Goal: Task Accomplishment & Management: Use online tool/utility

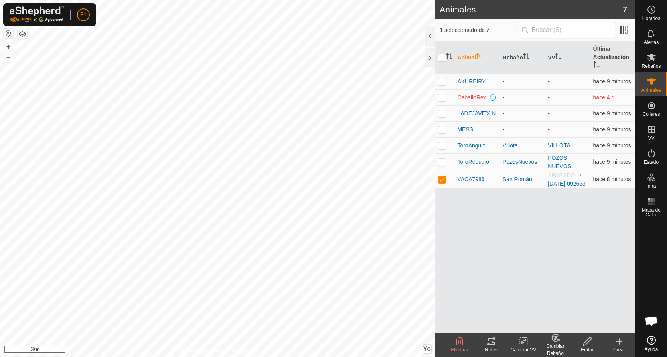
click at [525, 342] on icon at bounding box center [523, 341] width 10 height 10
click at [583, 342] on icon at bounding box center [587, 341] width 10 height 10
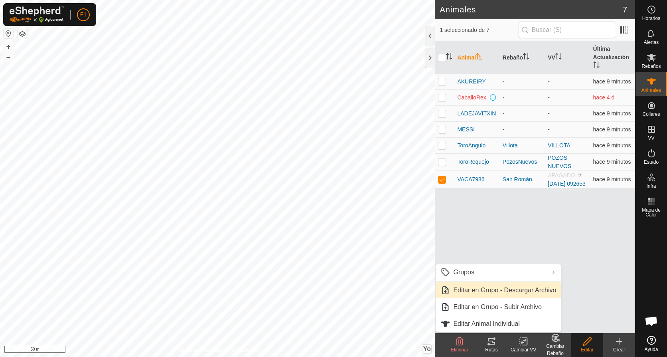
click at [492, 290] on link "Editar en Grupo - Descargar Archivo" at bounding box center [498, 290] width 125 height 16
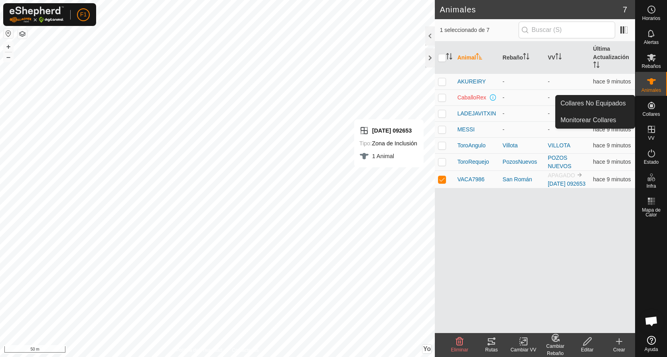
click at [653, 108] on icon at bounding box center [652, 106] width 10 height 10
click at [652, 106] on icon at bounding box center [651, 105] width 7 height 7
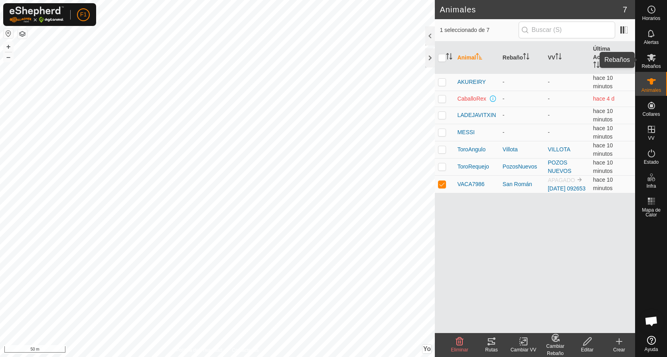
click at [648, 59] on icon at bounding box center [652, 58] width 10 height 10
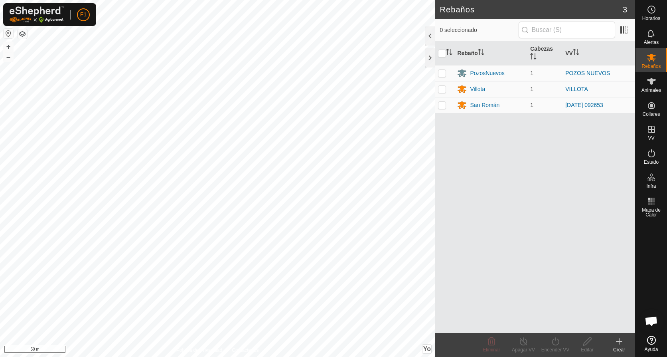
click at [442, 106] on p-checkbox at bounding box center [442, 105] width 8 height 6
checkbox input "true"
click at [552, 344] on icon at bounding box center [555, 341] width 10 height 10
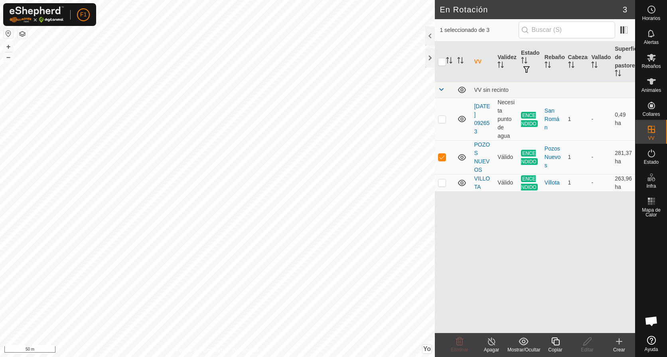
checkbox input "true"
checkbox input "false"
